Goal: Navigation & Orientation: Find specific page/section

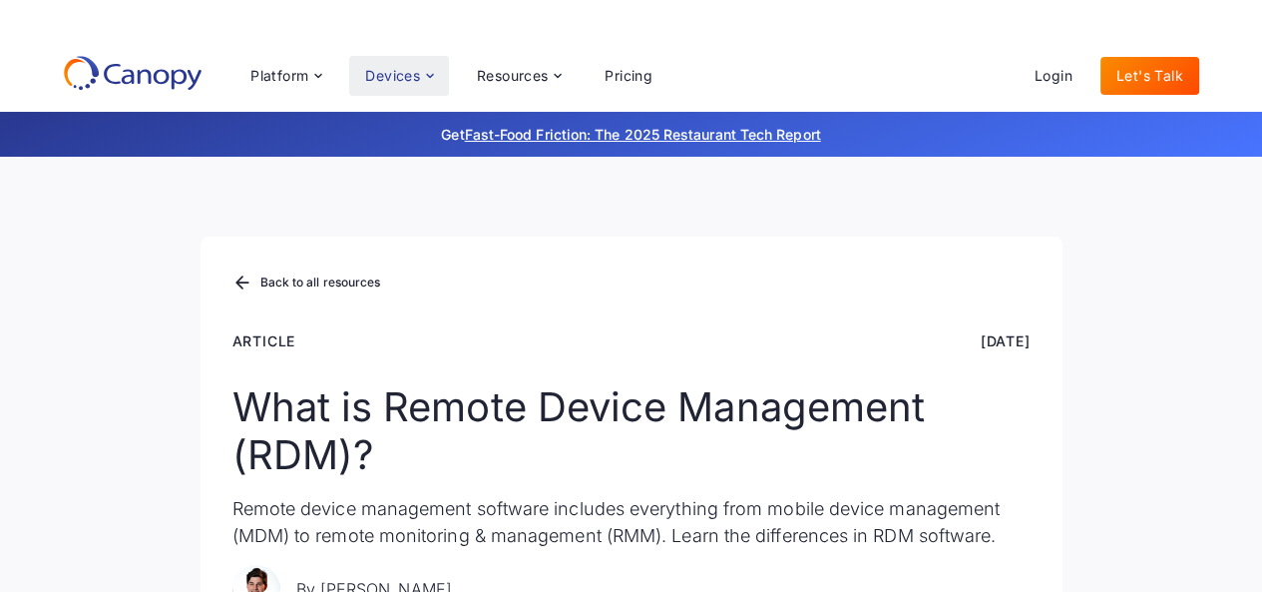
click at [398, 77] on div "Devices" at bounding box center [392, 76] width 55 height 14
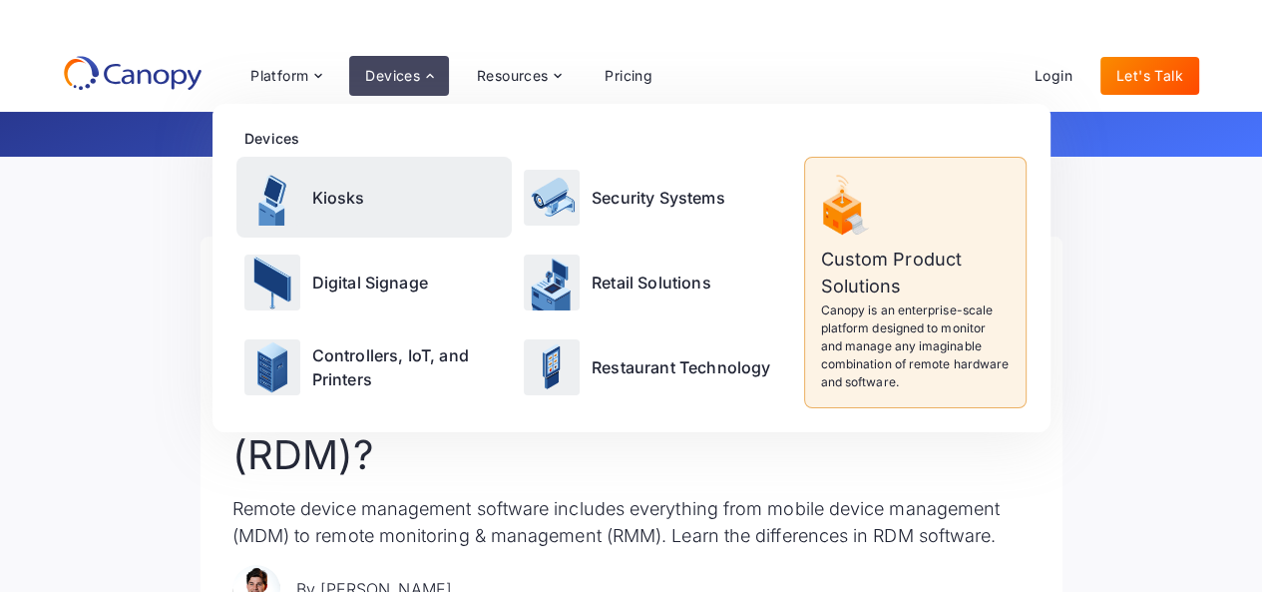
click at [336, 215] on div "Kiosks" at bounding box center [374, 197] width 276 height 81
click at [339, 201] on p "Kiosks" at bounding box center [338, 198] width 53 height 24
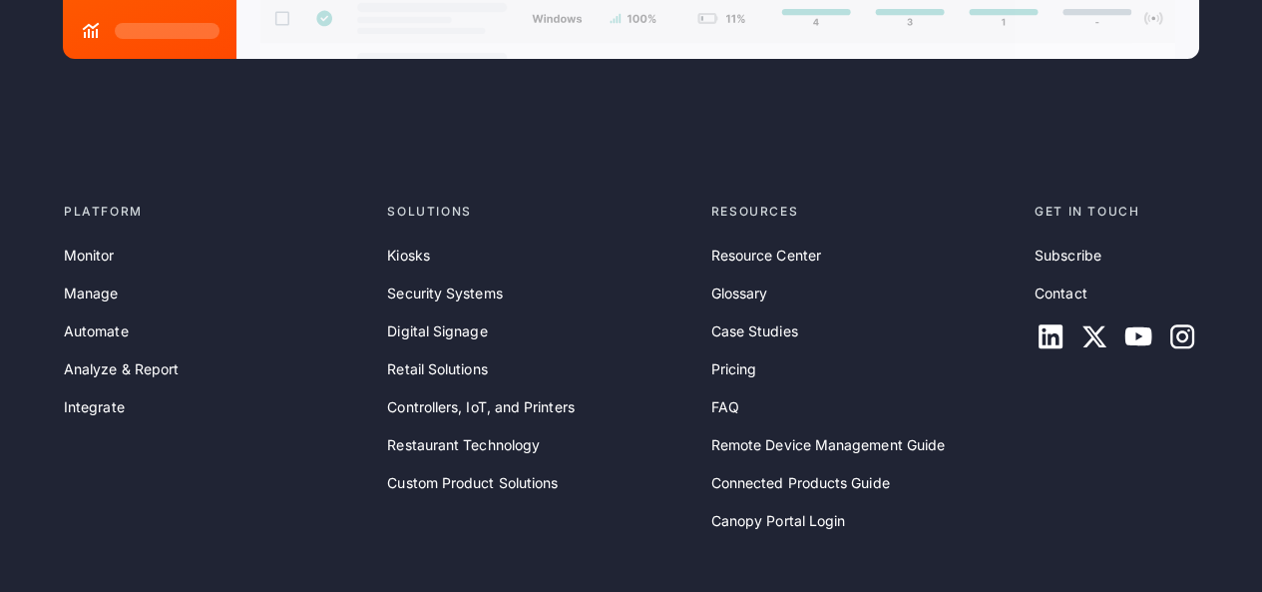
scroll to position [6280, 0]
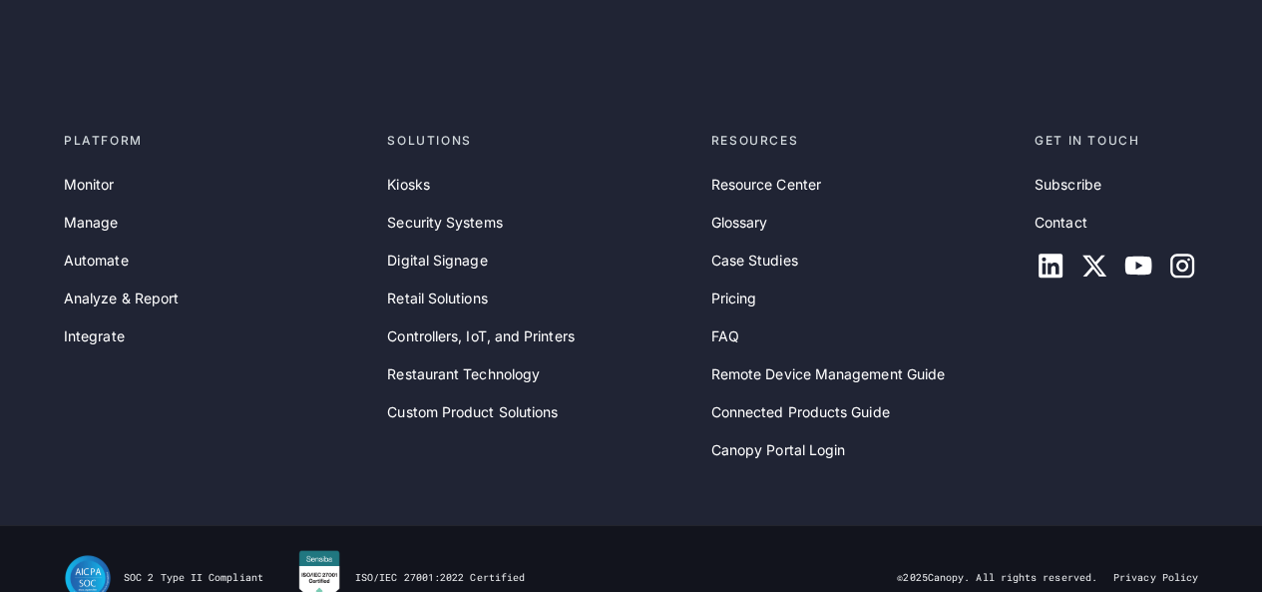
click at [1146, 549] on div "SOC 2 Type II Compliant ISO/IEC 27001:2022 Certified © 2025 Canopy. All rights …" at bounding box center [631, 578] width 1134 height 58
click at [1146, 571] on link "Privacy Policy" at bounding box center [1155, 578] width 85 height 14
